Goal: Task Accomplishment & Management: Manage account settings

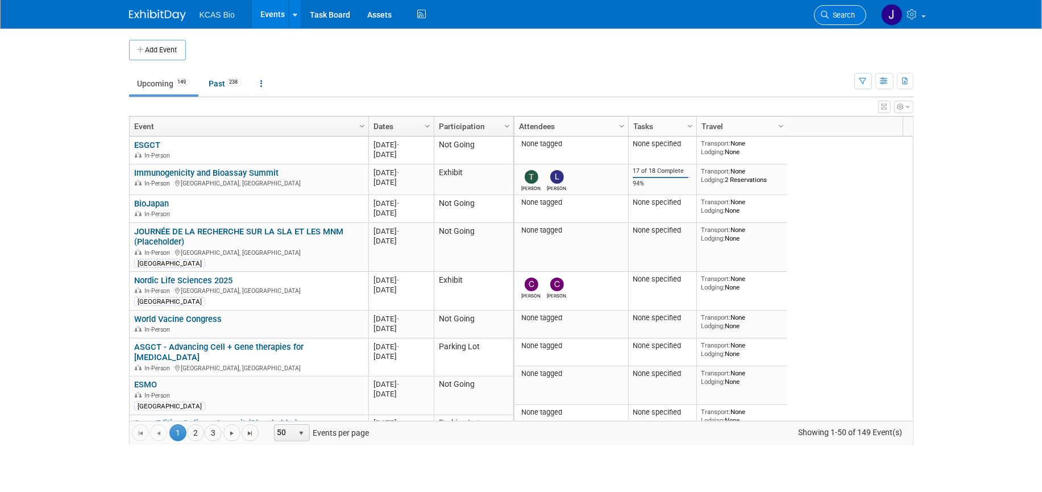
click at [836, 13] on span "Search" at bounding box center [842, 15] width 26 height 9
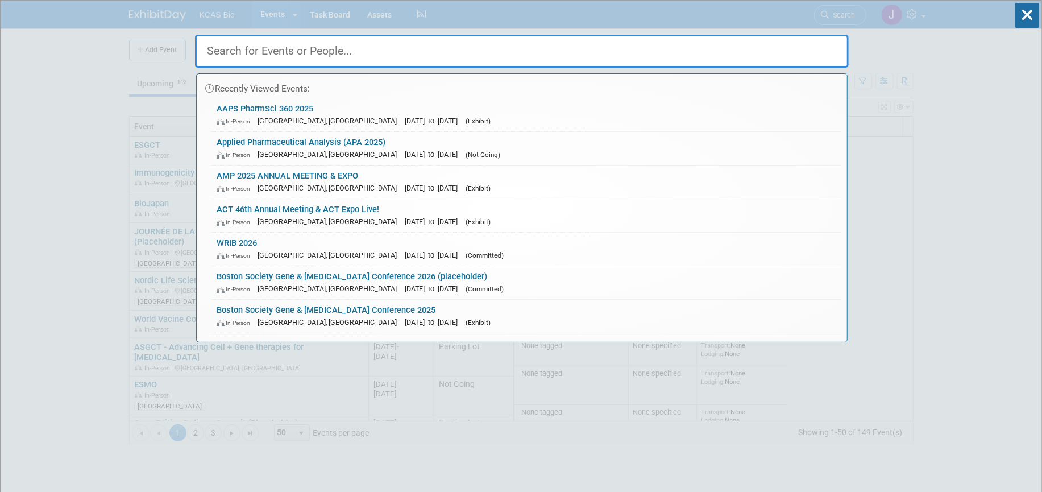
click at [289, 45] on input "text" at bounding box center [522, 51] width 654 height 33
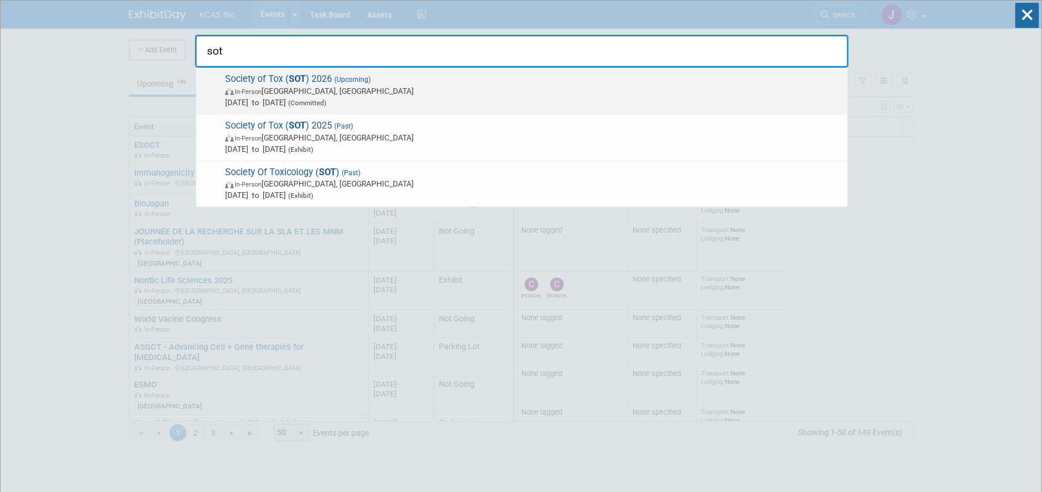
type input "sot"
click at [289, 83] on strong "SOT" at bounding box center [297, 78] width 17 height 11
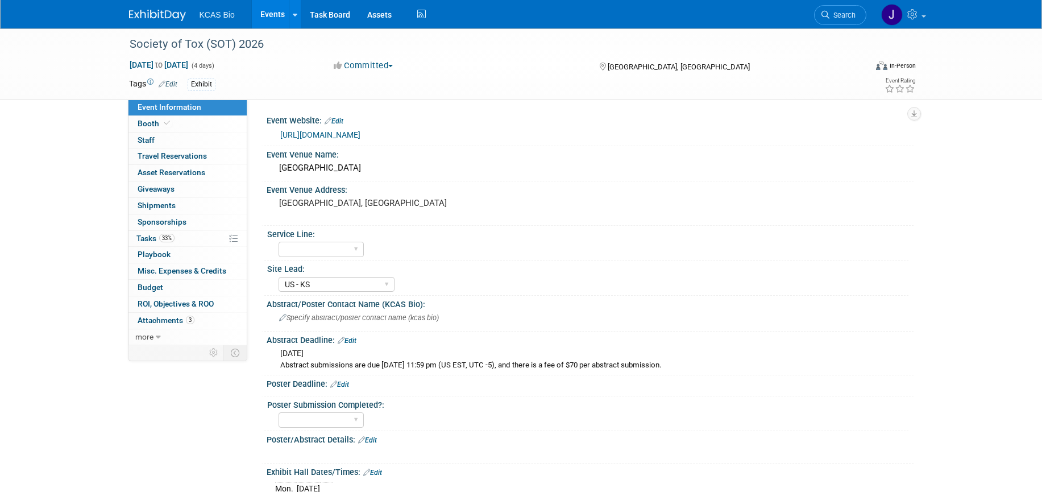
select select "US - KS"
click at [144, 239] on span "Tasks 33%" at bounding box center [155, 238] width 38 height 9
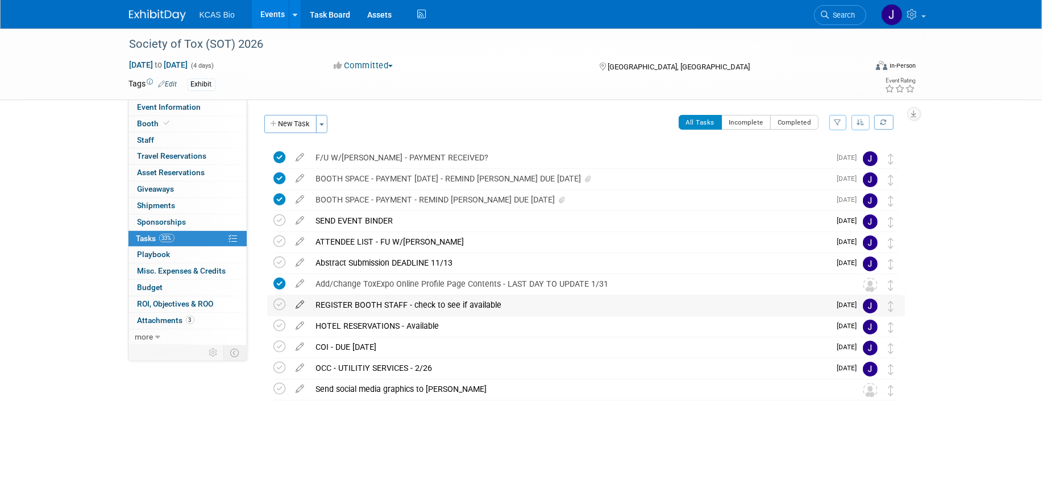
click at [299, 302] on icon at bounding box center [300, 302] width 20 height 14
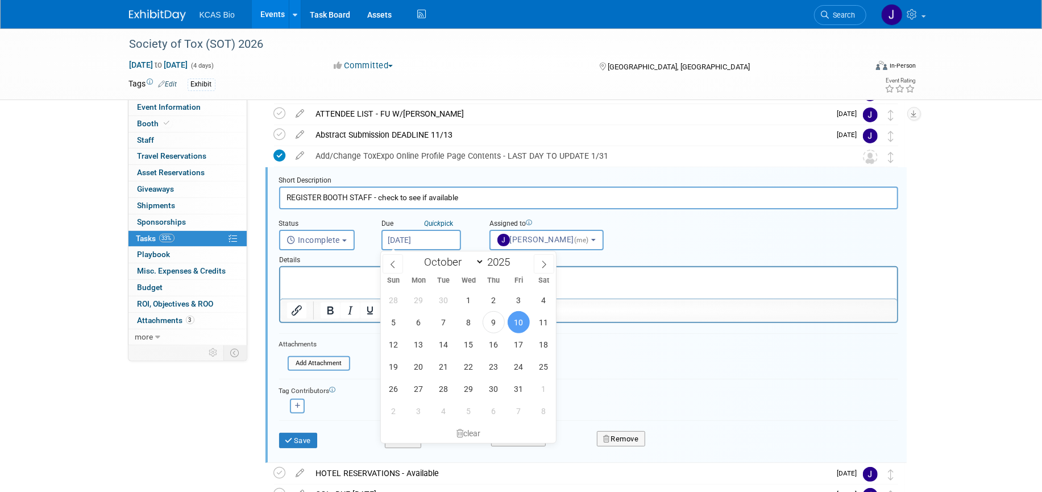
click at [430, 242] on input "[DATE]" at bounding box center [421, 240] width 80 height 20
click at [542, 265] on icon at bounding box center [544, 264] width 8 height 8
select select "11"
click at [414, 297] on span "1" at bounding box center [419, 300] width 22 height 22
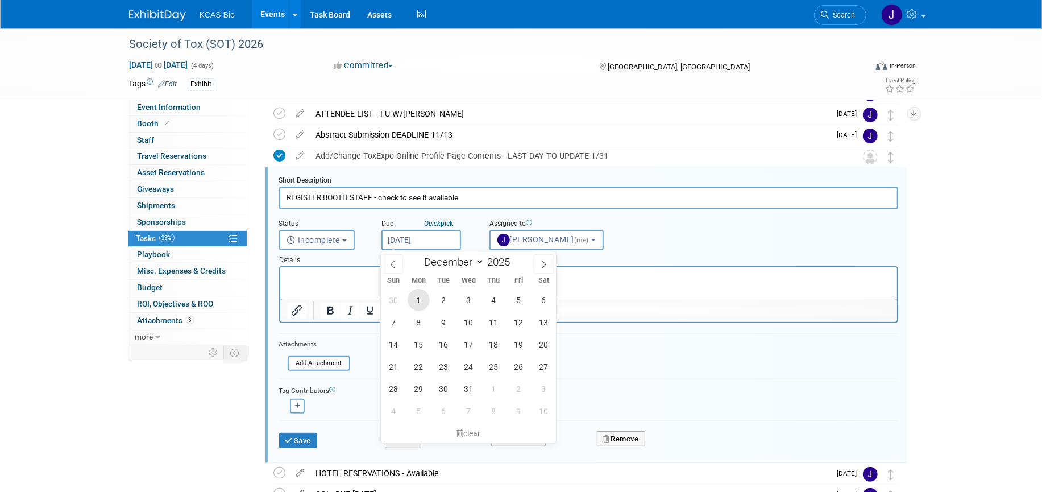
type input "[DATE]"
click at [309, 283] on html at bounding box center [588, 274] width 617 height 15
click at [325, 279] on p "Rich Text Area. Press ALT-0 for help." at bounding box center [588, 277] width 604 height 11
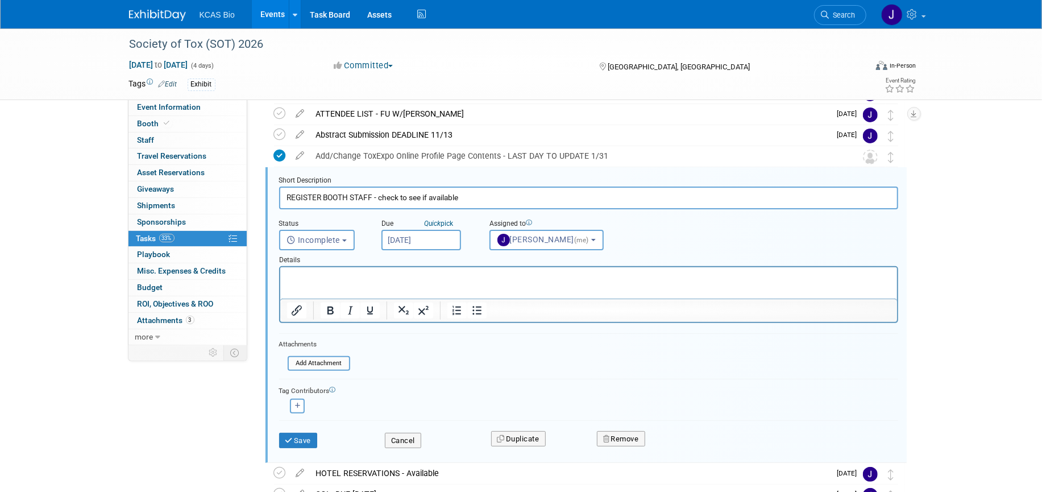
click at [719, 370] on form "Short Description REGISTER BOOTH STAFF - check to see if available Status <i cl…" at bounding box center [589, 318] width 636 height 284
click at [316, 275] on p "Rich Text Area. Press ALT-0 for help." at bounding box center [588, 277] width 604 height 11
click at [294, 439] on button "Save" at bounding box center [298, 441] width 39 height 16
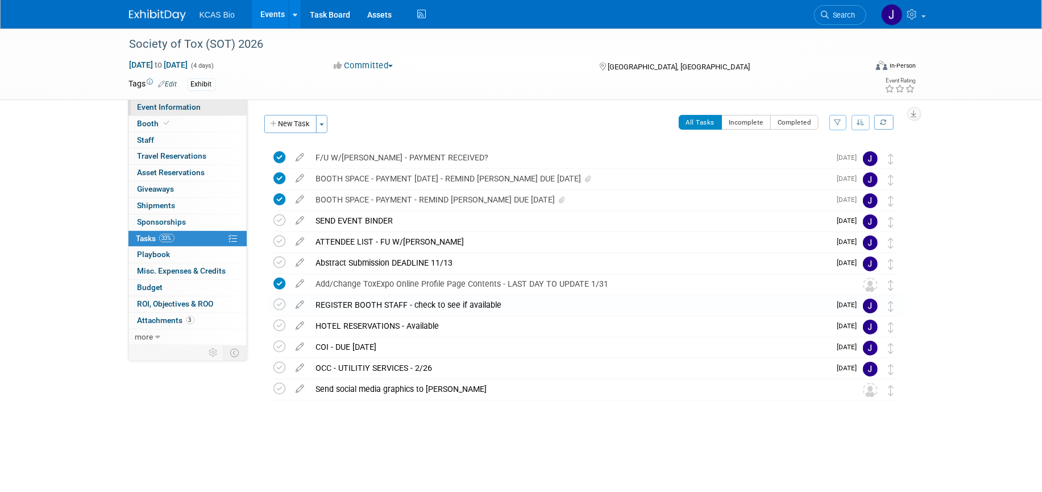
click at [175, 106] on span "Event Information" at bounding box center [170, 106] width 64 height 9
select select "US - KS"
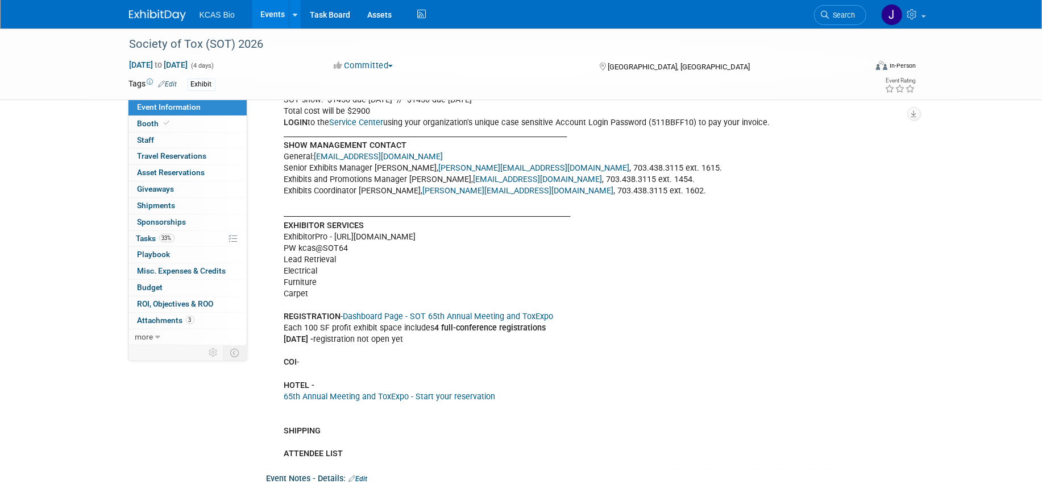
scroll to position [853, 0]
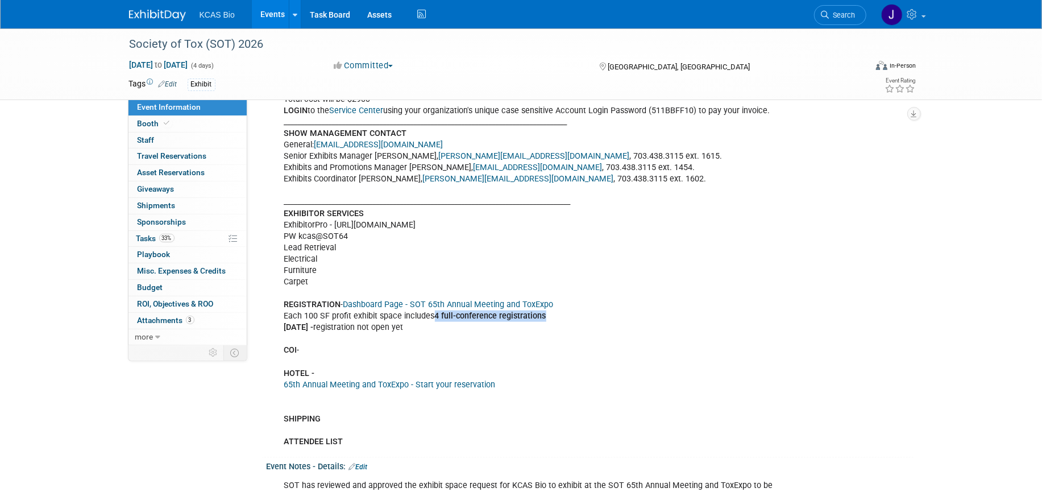
drag, startPoint x: 434, startPoint y: 317, endPoint x: 548, endPoint y: 319, distance: 113.7
click at [548, 319] on div "KCAS Bio's “2025 SOT Happy Hour” Monday, March 17 th from 5-7 pm Where: Harry's…" at bounding box center [532, 190] width 512 height 525
copy b "4 full-conference registrations"
click at [156, 236] on span "Tasks 33%" at bounding box center [155, 238] width 38 height 9
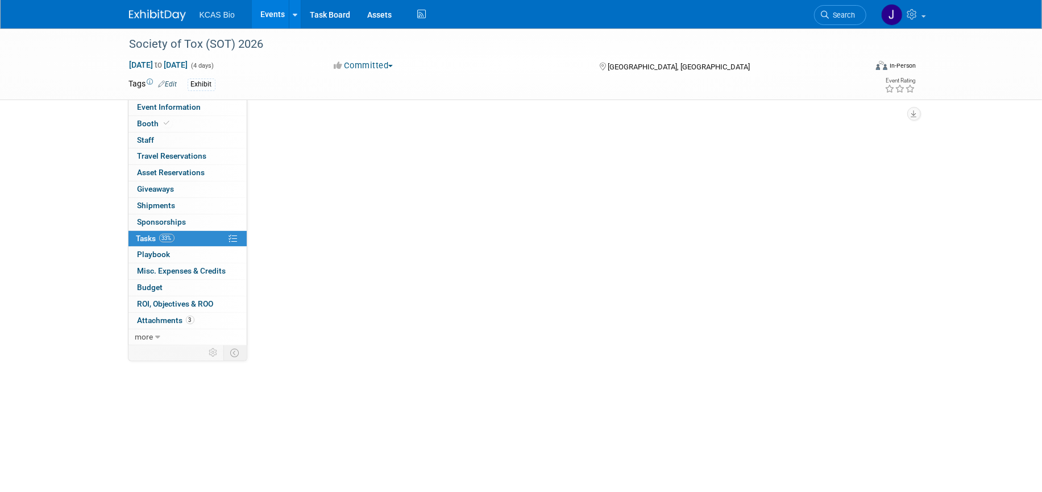
scroll to position [0, 0]
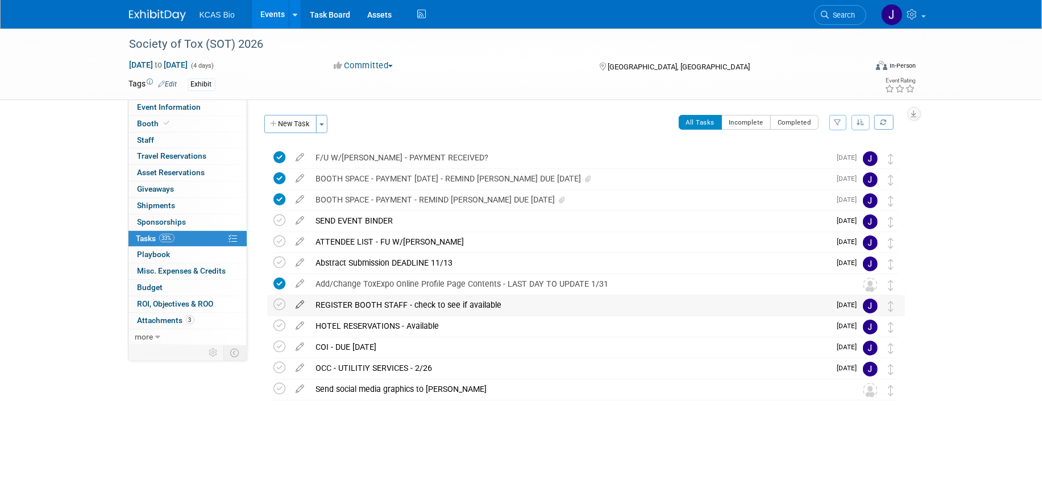
click at [299, 302] on icon at bounding box center [300, 302] width 20 height 14
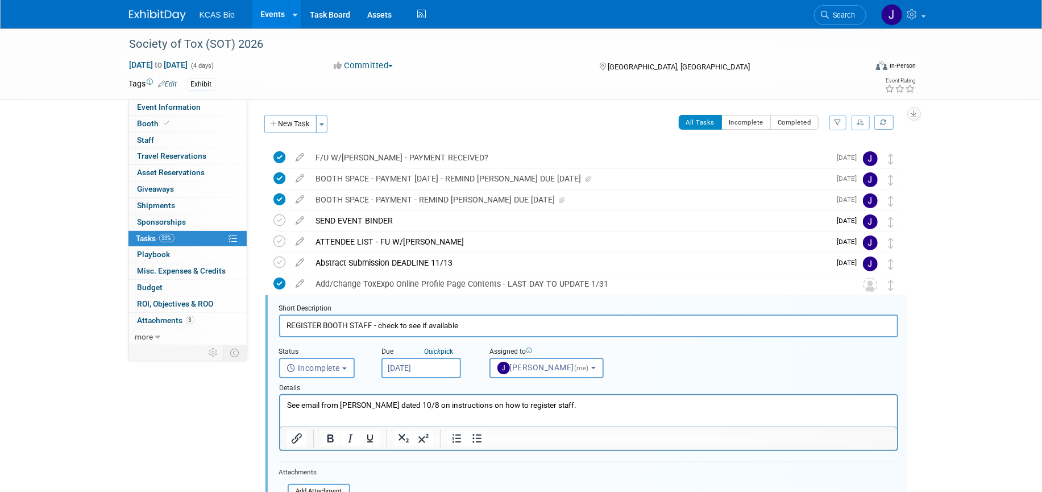
scroll to position [128, 0]
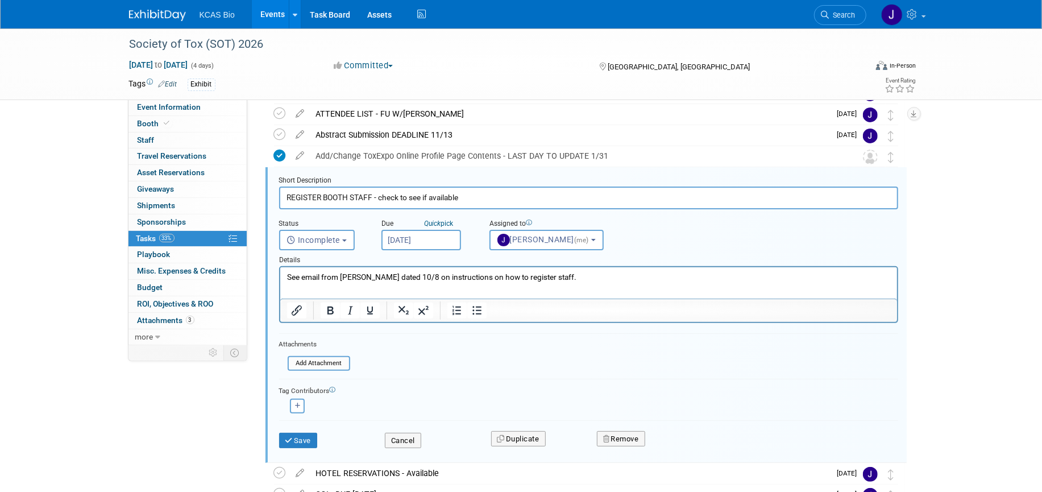
click at [570, 277] on p "See email from Haley E. dated 10/8 on instructions on how to register staff." at bounding box center [588, 277] width 604 height 11
paste body "Rich Text Area. Press ALT-0 for help."
click at [402, 287] on p "4 full-conference registrations" at bounding box center [588, 288] width 604 height 11
click at [304, 441] on button "Save" at bounding box center [298, 441] width 39 height 16
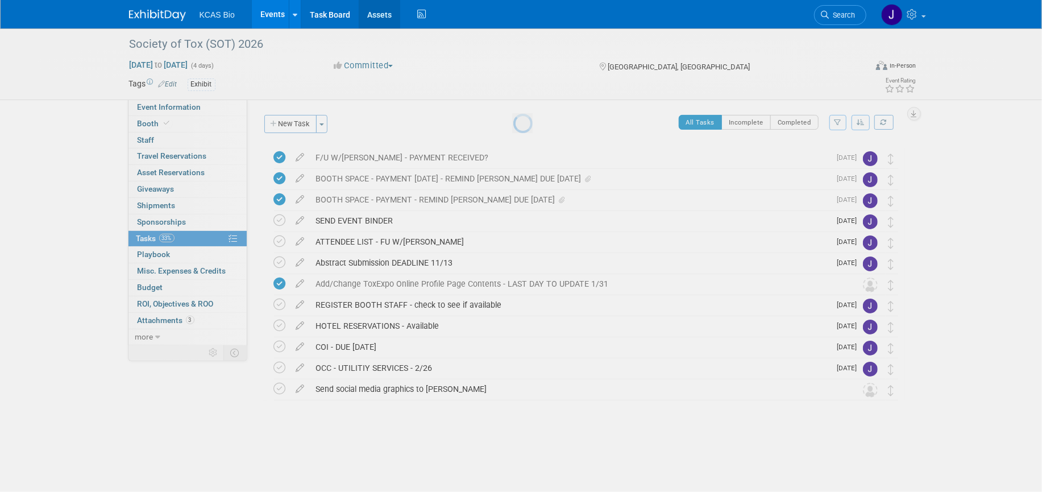
scroll to position [0, 0]
